Goal: Check status: Check status

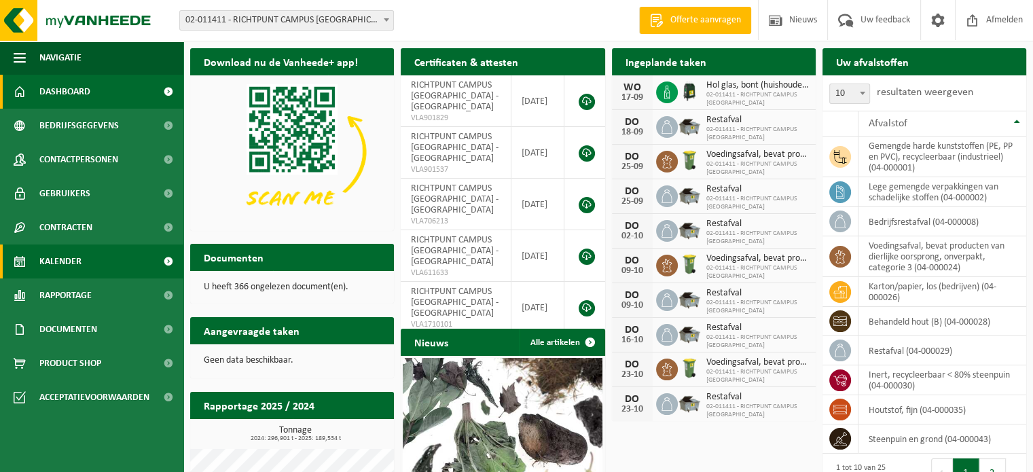
click at [72, 259] on span "Kalender" at bounding box center [60, 262] width 42 height 34
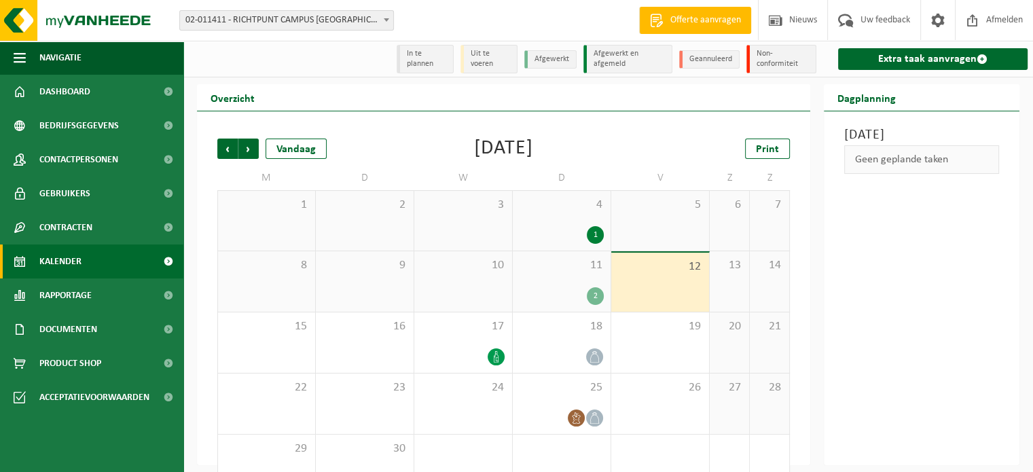
click at [563, 277] on div "11 2" at bounding box center [562, 281] width 98 height 60
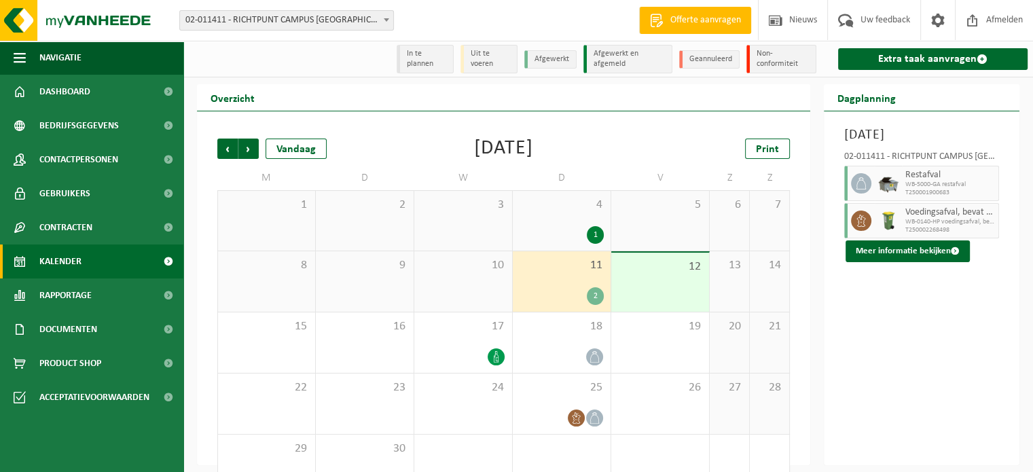
click at [562, 219] on div "4 1" at bounding box center [562, 221] width 98 height 60
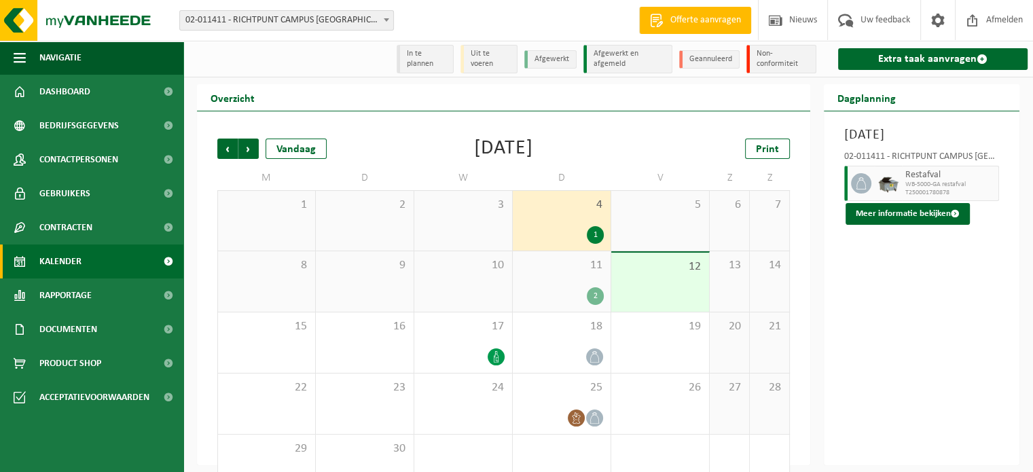
click at [552, 282] on div "11 2" at bounding box center [562, 281] width 98 height 60
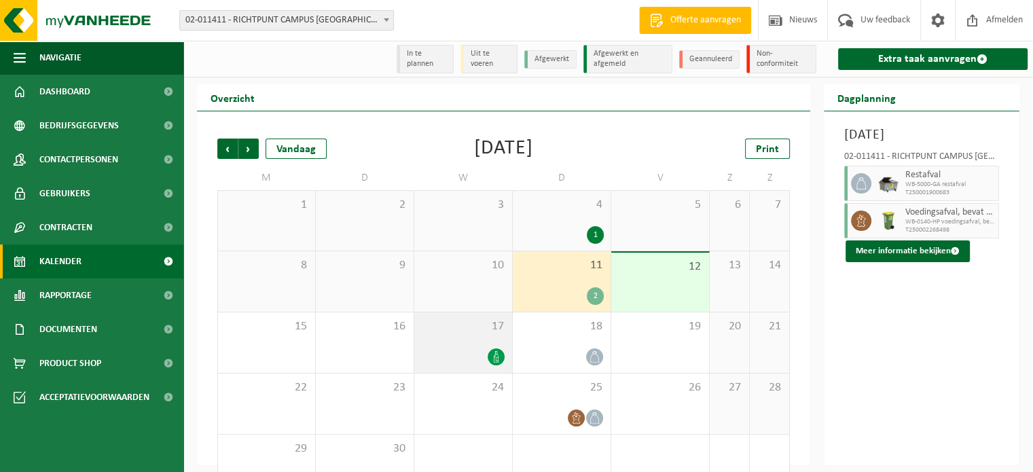
click at [454, 332] on span "17" at bounding box center [463, 326] width 84 height 15
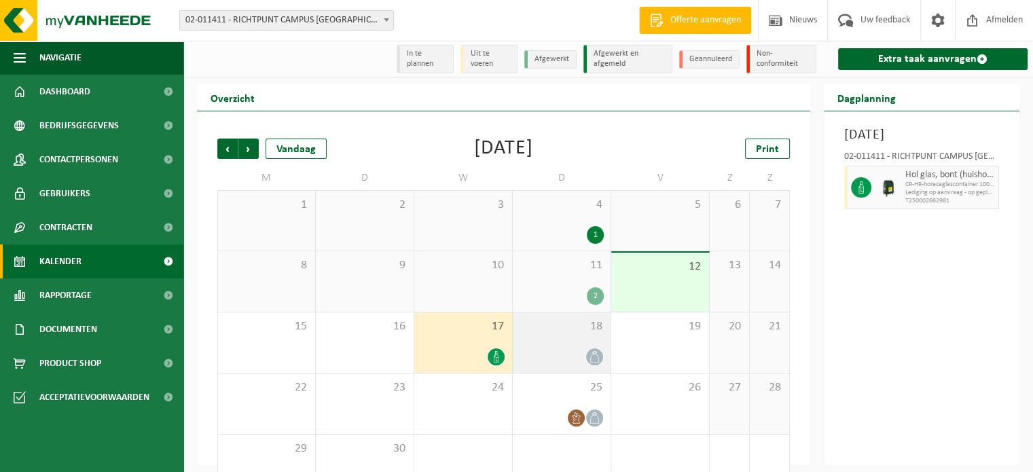
click at [573, 342] on div "18" at bounding box center [562, 343] width 98 height 60
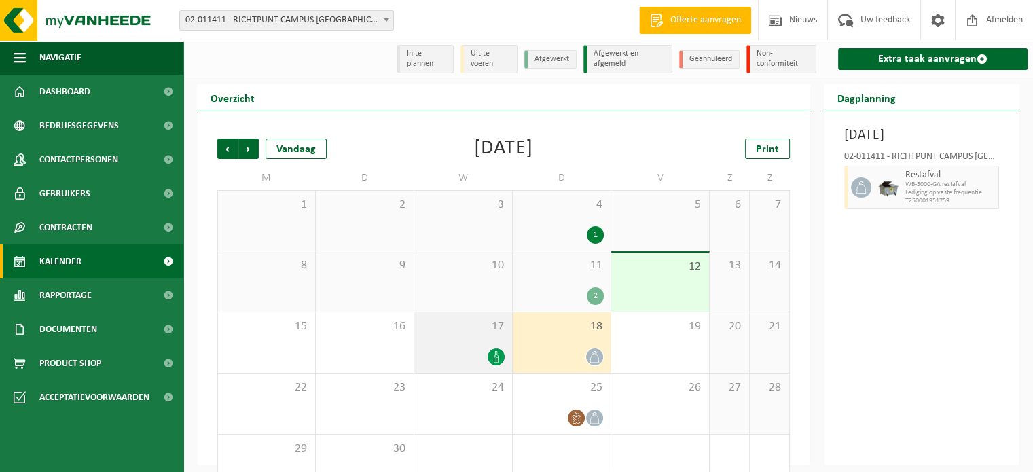
click at [454, 340] on div "17" at bounding box center [463, 343] width 98 height 60
